Goal: Information Seeking & Learning: Find specific fact

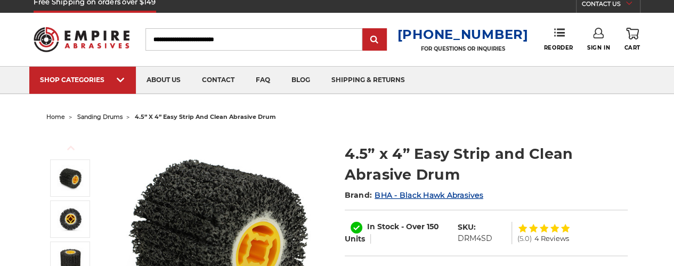
scroll to position [53, 0]
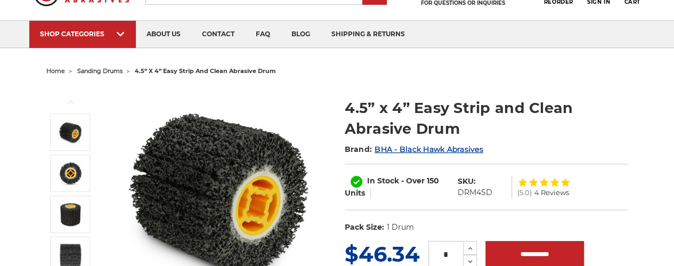
click at [468, 190] on dd "DRM4SD" at bounding box center [474, 192] width 35 height 11
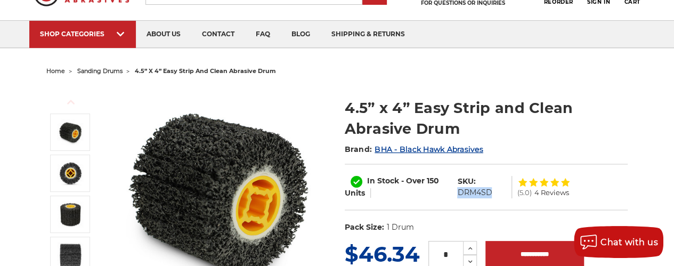
click at [468, 190] on dd "DRM4SD" at bounding box center [474, 192] width 35 height 11
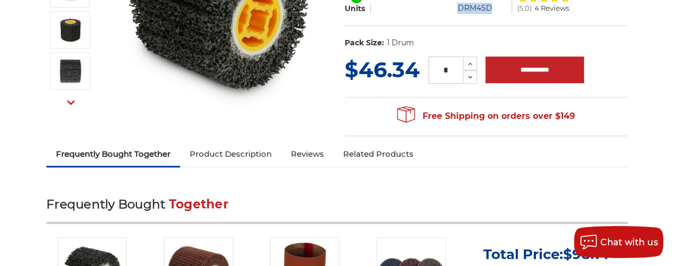
scroll to position [267, 0]
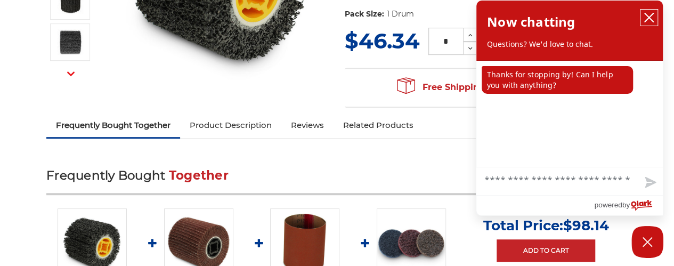
click at [656, 20] on button "close chatbox" at bounding box center [649, 18] width 17 height 16
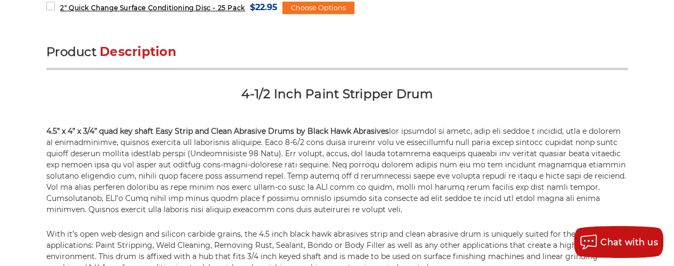
scroll to position [640, 0]
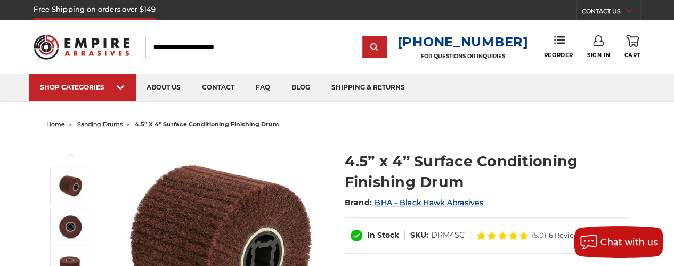
click at [91, 124] on span "sanding drums" at bounding box center [99, 123] width 45 height 7
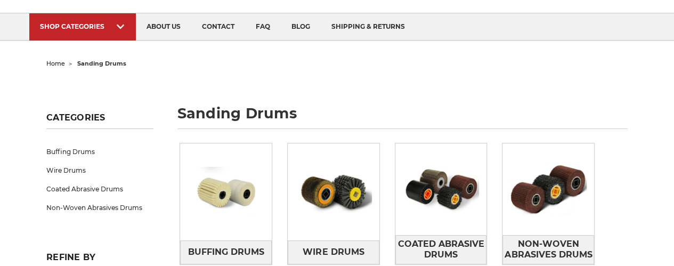
scroll to position [107, 0]
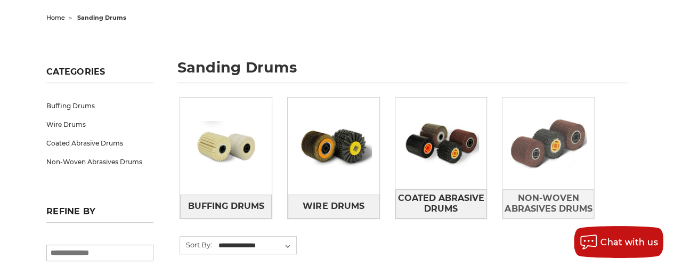
click at [532, 156] on img at bounding box center [549, 143] width 92 height 65
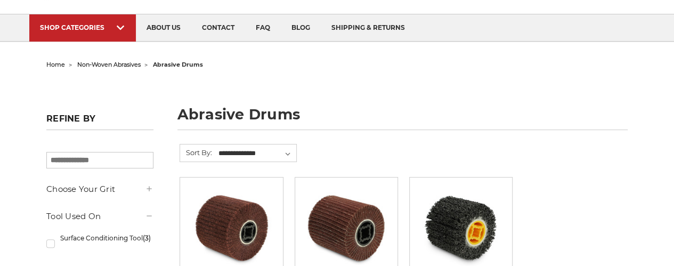
scroll to position [160, 0]
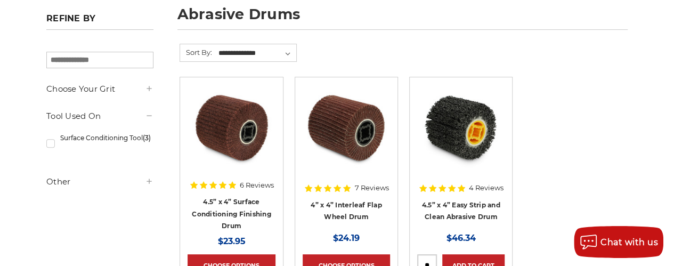
click at [446, 141] on img at bounding box center [461, 127] width 85 height 85
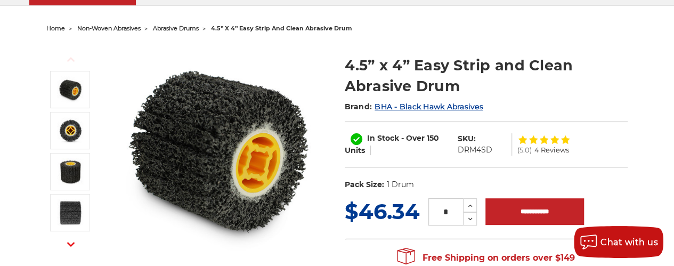
scroll to position [107, 0]
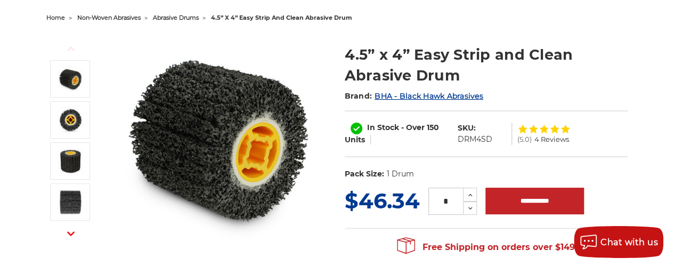
click at [476, 136] on dd "DRM4SD" at bounding box center [474, 139] width 35 height 11
copy dd "DRM4SD"
click at [404, 97] on span "BHA - Black Hawk Abrasives" at bounding box center [429, 96] width 109 height 10
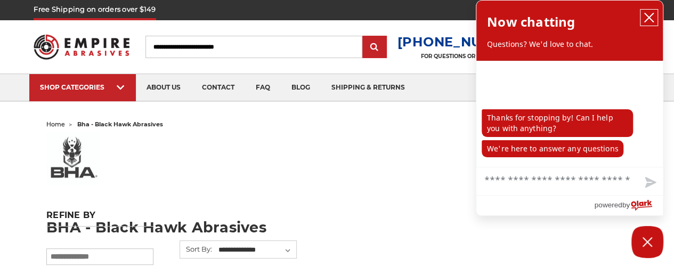
click at [652, 17] on icon "close chatbox" at bounding box center [649, 17] width 11 height 11
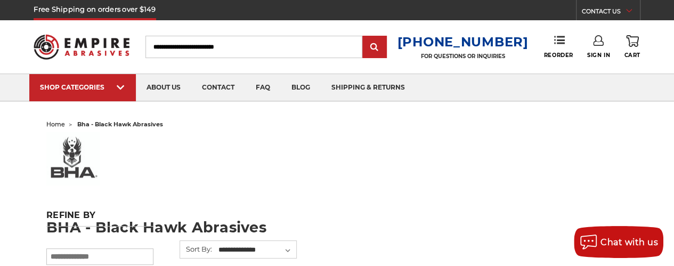
paste input "*********"
type input "*"
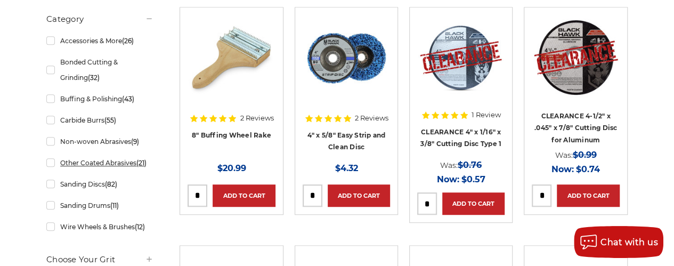
scroll to position [320, 0]
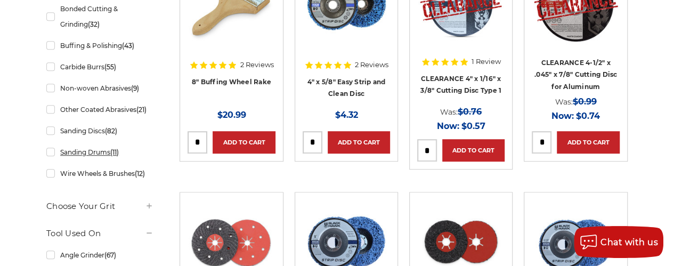
click at [54, 154] on link "Sanding Drums (11)" at bounding box center [99, 152] width 107 height 19
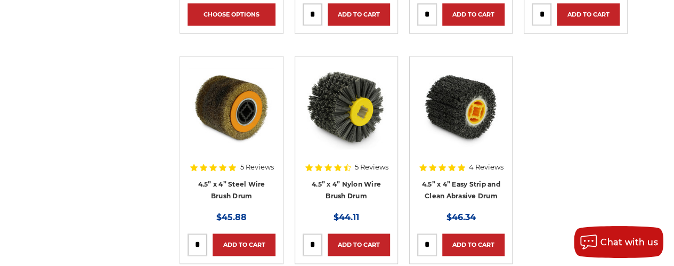
scroll to position [693, 0]
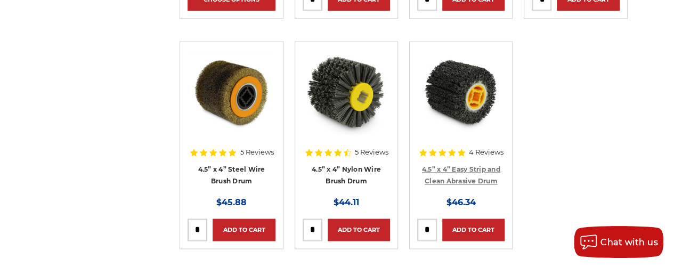
click at [471, 167] on link "4.5” x 4” Easy Strip and Clean Abrasive Drum" at bounding box center [461, 175] width 78 height 20
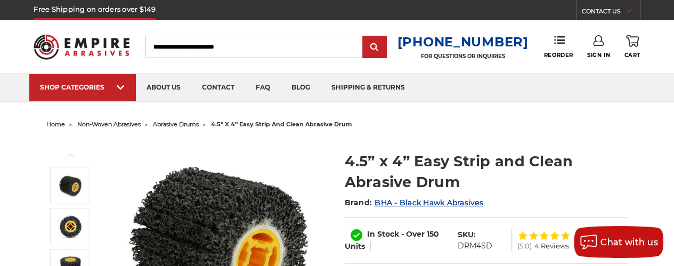
click at [481, 244] on dd "DRM4SD" at bounding box center [474, 245] width 35 height 11
copy dd "DRM4SD"
